Goal: Information Seeking & Learning: Learn about a topic

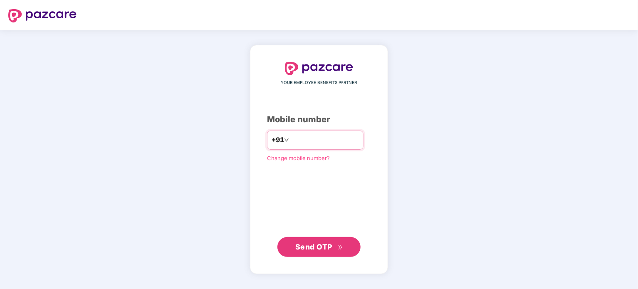
click at [301, 138] on input "number" at bounding box center [325, 140] width 68 height 13
type input "**********"
click at [316, 243] on span "Send OTP" at bounding box center [313, 246] width 37 height 9
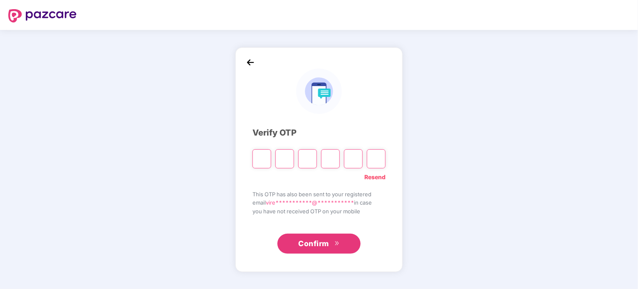
type input "*"
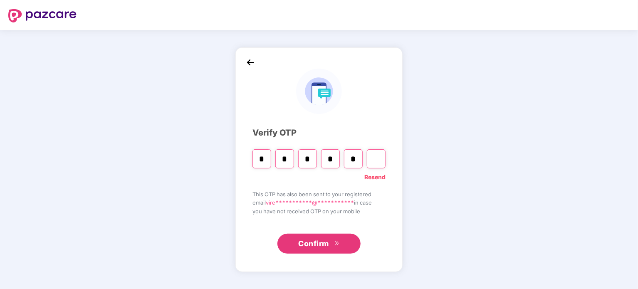
type input "*"
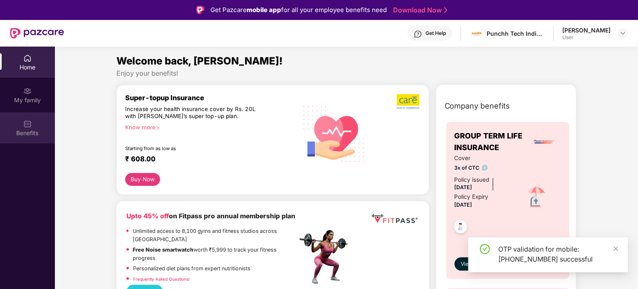
click at [26, 127] on img at bounding box center [27, 124] width 8 height 8
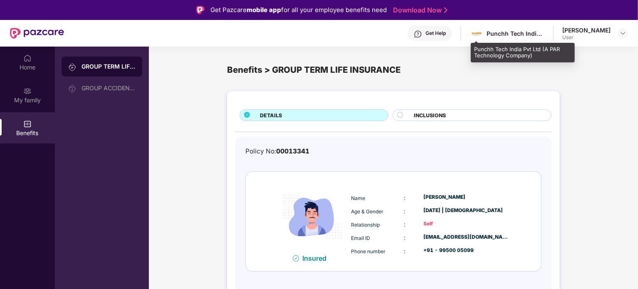
click at [503, 35] on div "Punchh Tech India Pvt Ltd (A PAR Technology Company)" at bounding box center [516, 34] width 58 height 8
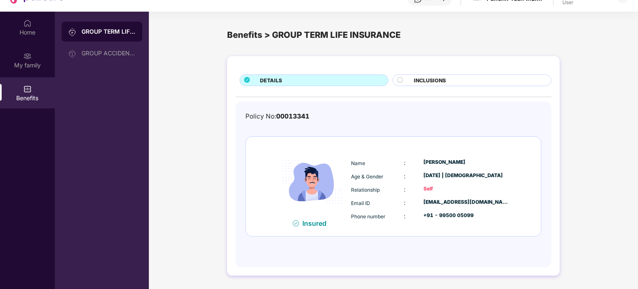
scroll to position [37, 0]
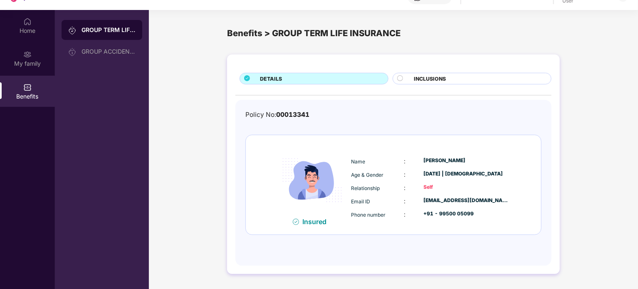
click at [409, 81] on div at bounding box center [403, 79] width 12 height 8
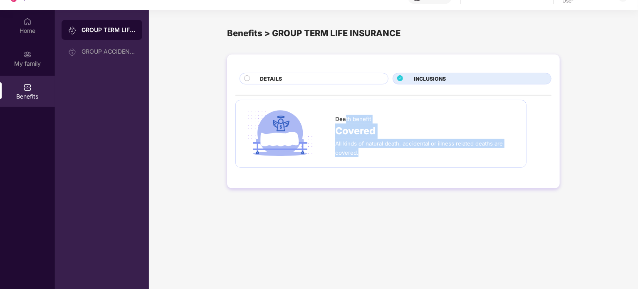
drag, startPoint x: 344, startPoint y: 115, endPoint x: 398, endPoint y: 150, distance: 63.5
click at [398, 150] on div "Death benefit Covered All kinds of natural death, accidental or illness related…" at bounding box center [426, 134] width 183 height 47
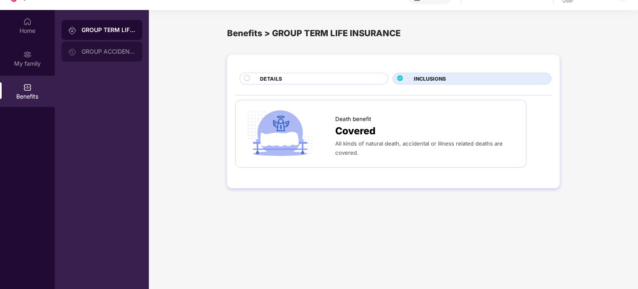
click at [126, 54] on div "GROUP ACCIDENTAL INSURANCE" at bounding box center [109, 51] width 54 height 7
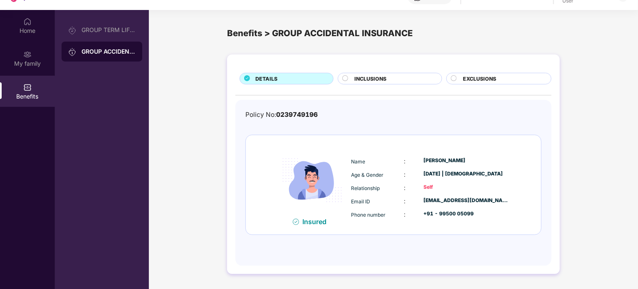
scroll to position [47, 0]
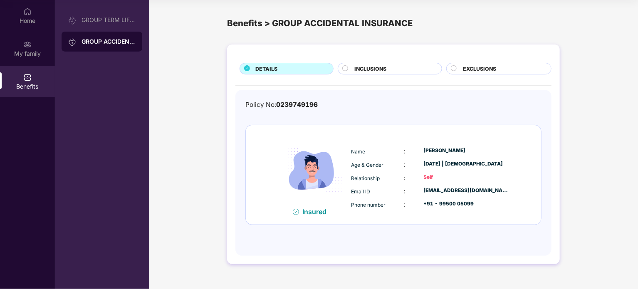
click at [378, 66] on span "INCLUSIONS" at bounding box center [370, 69] width 32 height 8
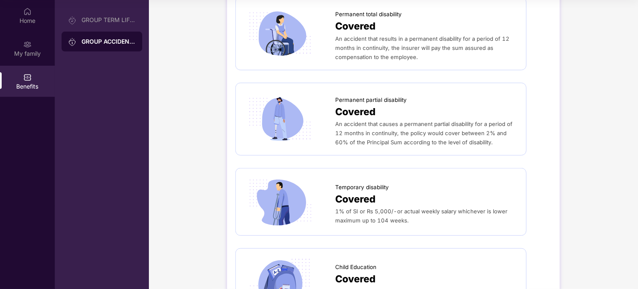
scroll to position [174, 0]
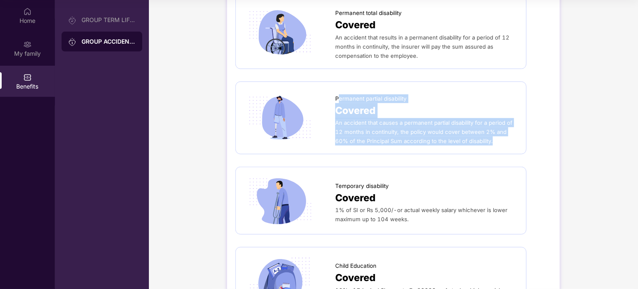
drag, startPoint x: 480, startPoint y: 140, endPoint x: 338, endPoint y: 98, distance: 148.5
click at [338, 98] on div "Permanent partial disability Covered An accident that causes a permanent partia…" at bounding box center [426, 118] width 183 height 56
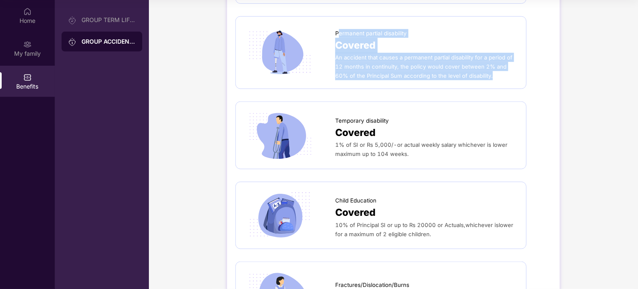
scroll to position [240, 0]
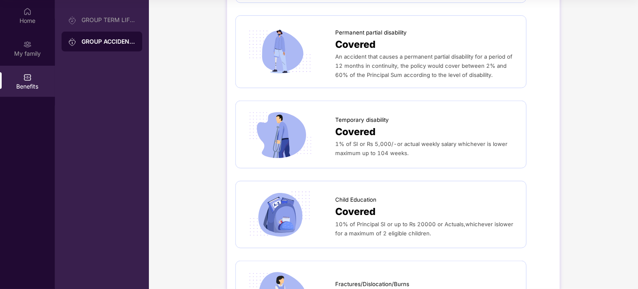
click at [332, 120] on div at bounding box center [289, 134] width 91 height 50
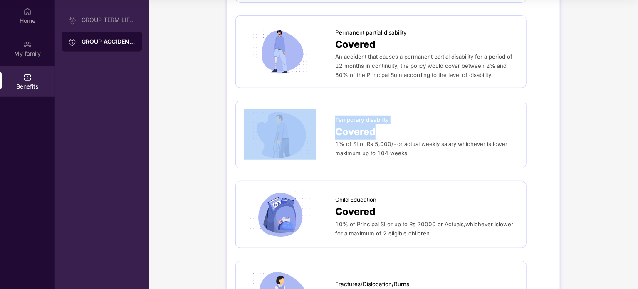
drag, startPoint x: 332, startPoint y: 120, endPoint x: 347, endPoint y: 131, distance: 19.0
click at [347, 131] on div "Temporary disability Covered 1% of SI or Rs 5,000/-or actual weekly salary whic…" at bounding box center [381, 134] width 274 height 50
click at [347, 131] on span "Covered" at bounding box center [355, 131] width 40 height 15
drag, startPoint x: 333, startPoint y: 144, endPoint x: 355, endPoint y: 146, distance: 21.7
click at [355, 146] on div "Temporary disability Covered 1% of SI or Rs 5,000/-or actual weekly salary whic…" at bounding box center [381, 134] width 274 height 50
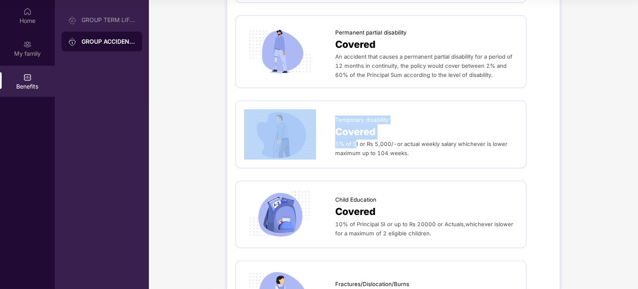
click at [355, 146] on span "1% of SI or Rs 5,000/-or actual weekly salary whichever is lower maximum up to …" at bounding box center [421, 149] width 172 height 16
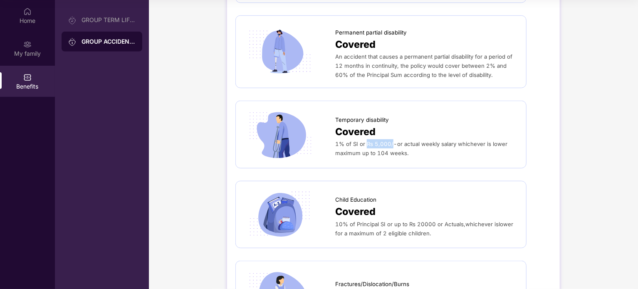
drag, startPoint x: 366, startPoint y: 145, endPoint x: 391, endPoint y: 143, distance: 25.5
click at [391, 143] on span "1% of SI or Rs 5,000/-or actual weekly salary whichever is lower maximum up to …" at bounding box center [421, 149] width 172 height 16
click at [442, 138] on div "Covered" at bounding box center [426, 131] width 183 height 15
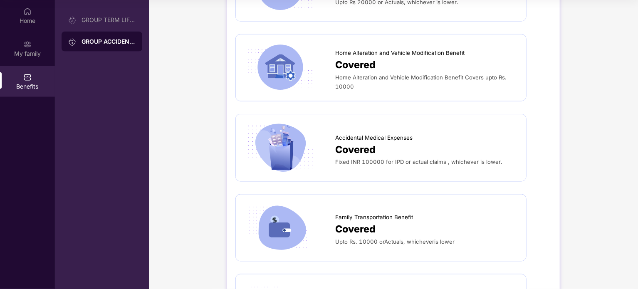
scroll to position [627, 0]
click at [379, 183] on div "[MEDICAL_DATA] Covered The nominees are paid the principal sum as the [MEDICAL_…" at bounding box center [393, 23] width 316 height 1120
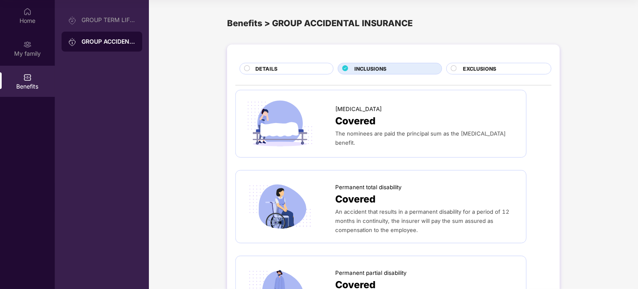
scroll to position [0, 0]
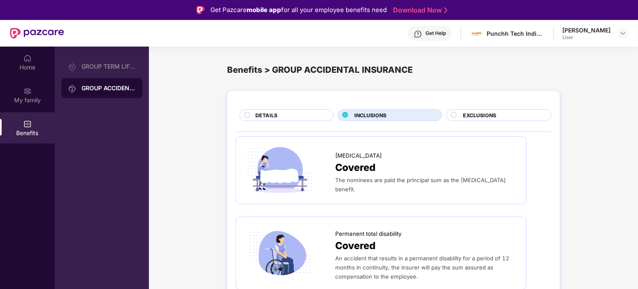
click at [490, 121] on div "EXCLUSIONS" at bounding box center [498, 115] width 105 height 12
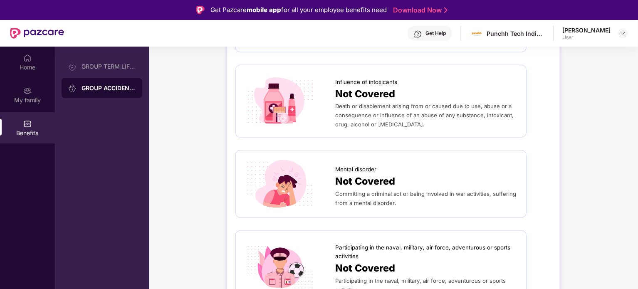
scroll to position [47, 0]
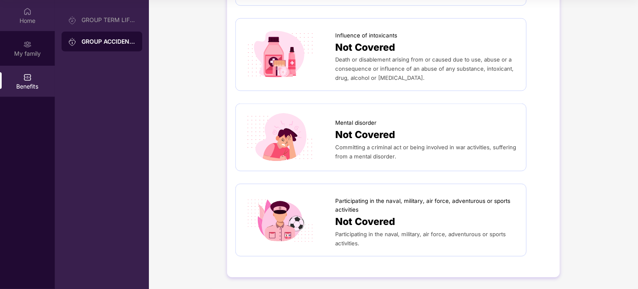
click at [30, 24] on div "Home" at bounding box center [27, 21] width 55 height 8
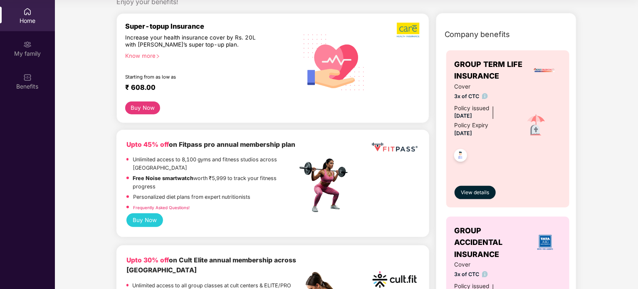
scroll to position [26, 0]
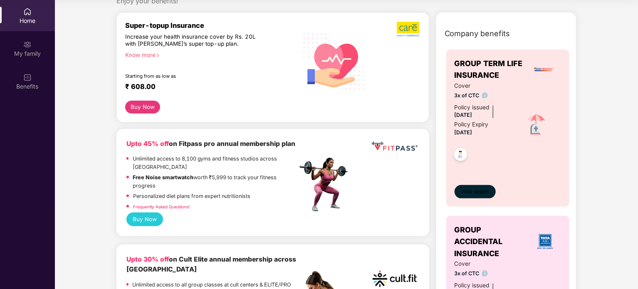
click at [478, 193] on span "View details" at bounding box center [475, 192] width 28 height 8
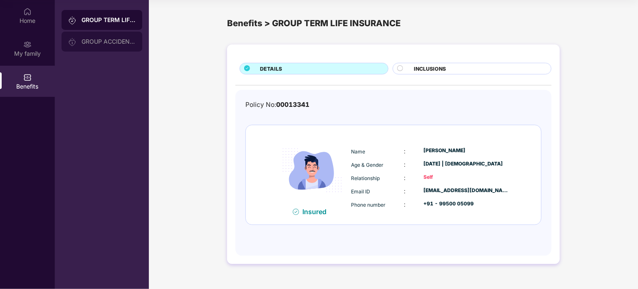
click at [103, 38] on div "GROUP ACCIDENTAL INSURANCE" at bounding box center [102, 42] width 81 height 20
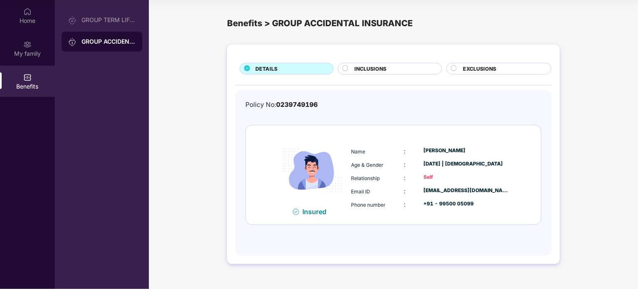
click at [316, 159] on img at bounding box center [312, 171] width 74 height 74
click at [27, 22] on div "Home" at bounding box center [27, 21] width 55 height 8
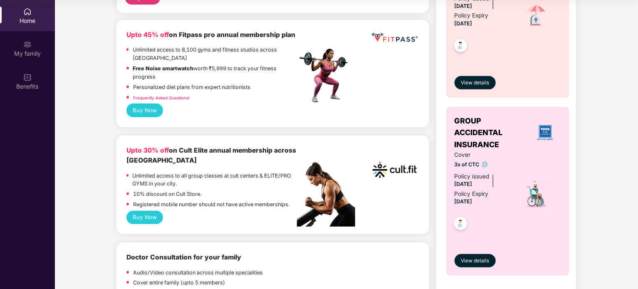
scroll to position [135, 0]
click at [461, 223] on img at bounding box center [461, 225] width 20 height 20
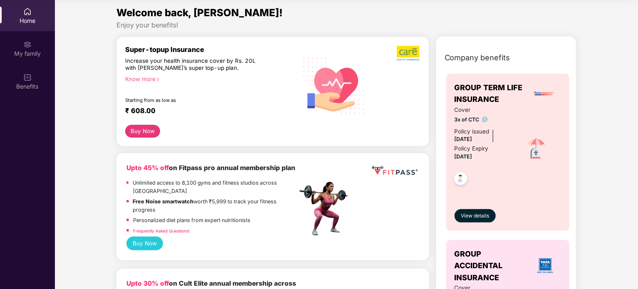
scroll to position [2, 0]
